Goal: Answer question/provide support

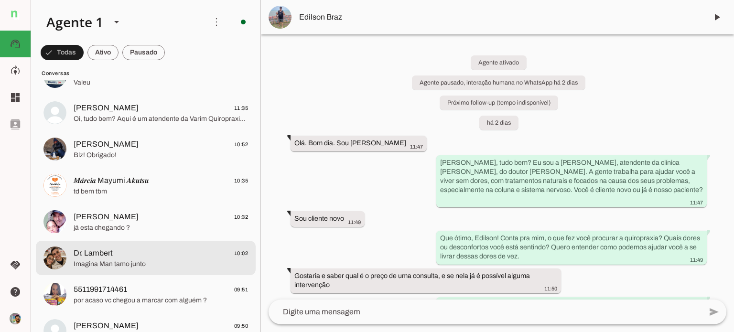
scroll to position [96, 0]
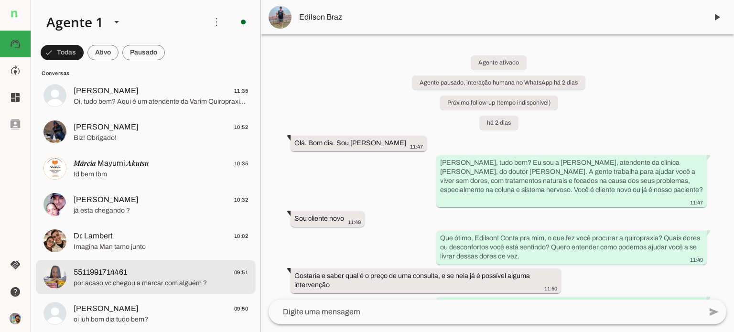
click at [155, 277] on span "5511991714461 09:51" at bounding box center [161, 273] width 174 height 12
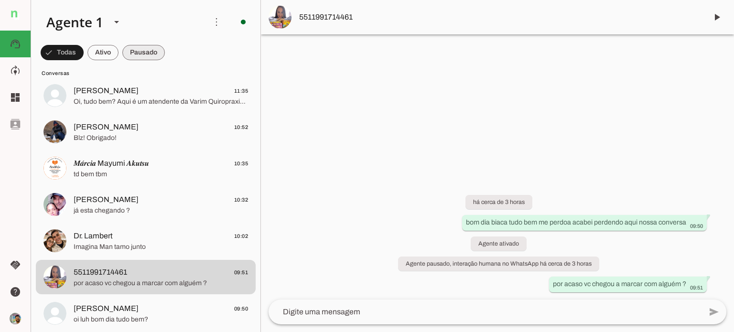
click at [84, 56] on span at bounding box center [62, 52] width 43 height 23
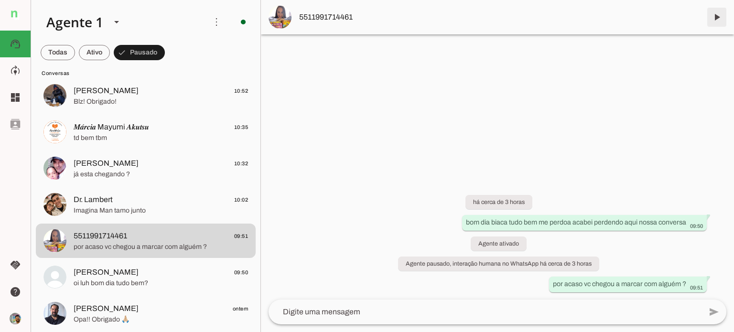
click at [717, 15] on span at bounding box center [716, 17] width 23 height 23
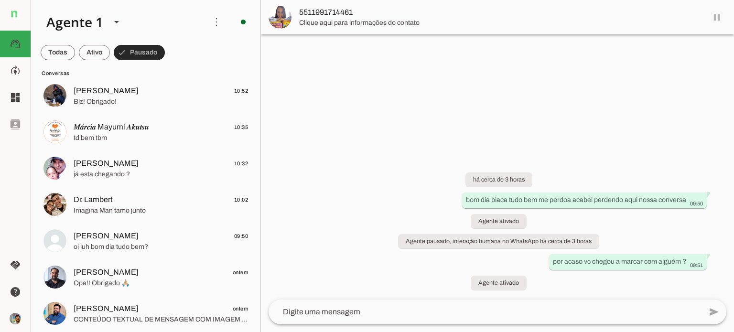
click at [144, 53] on span at bounding box center [139, 52] width 51 height 23
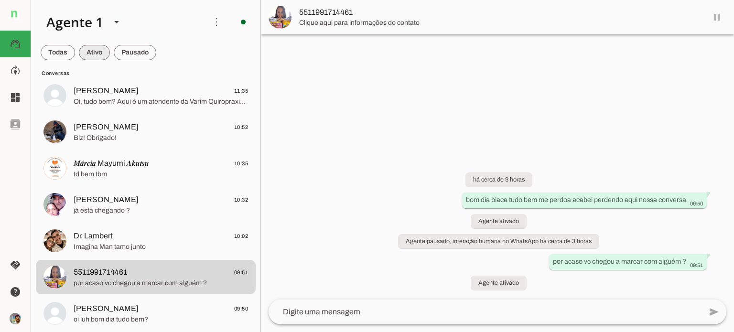
click at [75, 55] on span at bounding box center [58, 52] width 34 height 23
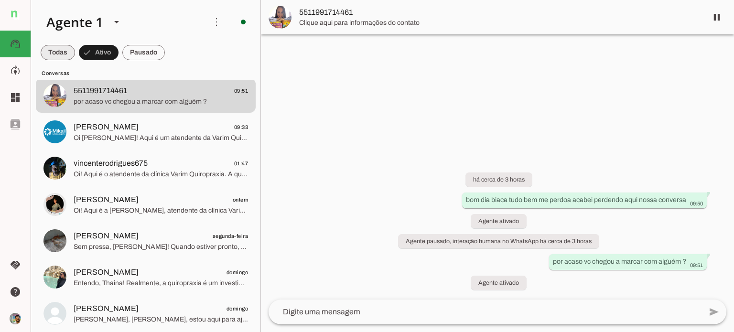
click at [61, 53] on span at bounding box center [58, 52] width 34 height 23
